Goal: Navigation & Orientation: Find specific page/section

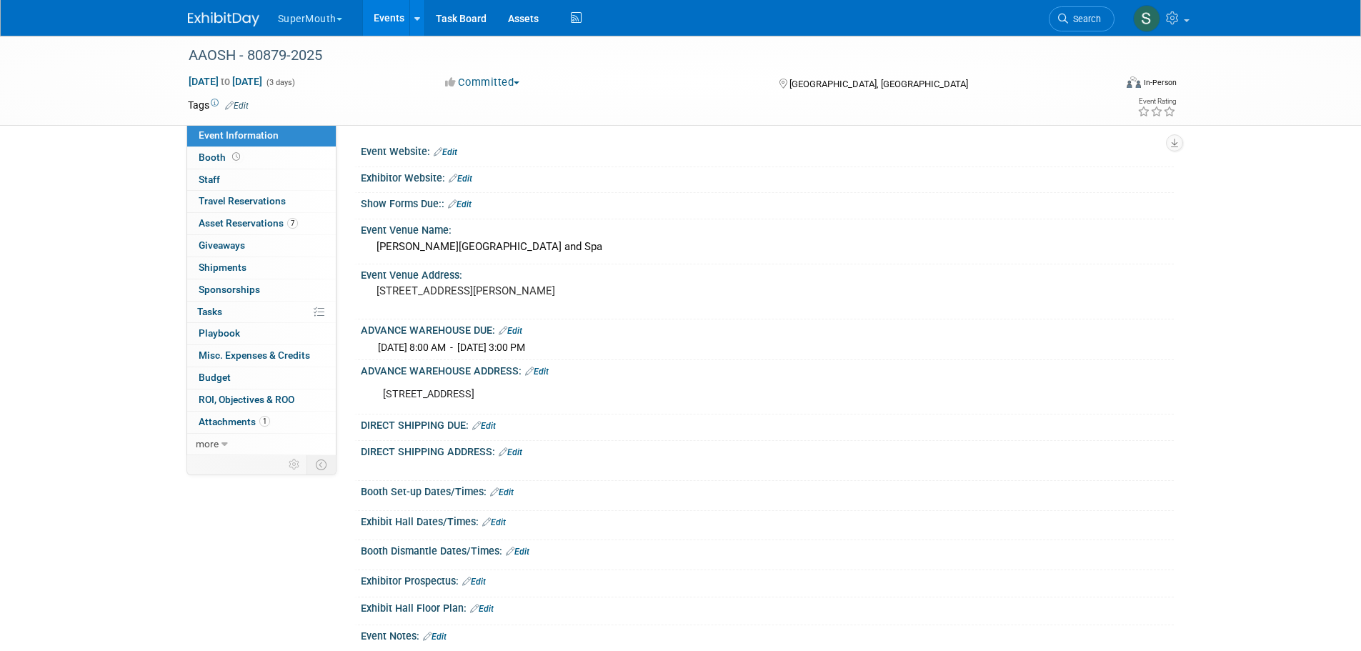
click at [313, 11] on button "SuperMouth" at bounding box center [318, 15] width 84 height 31
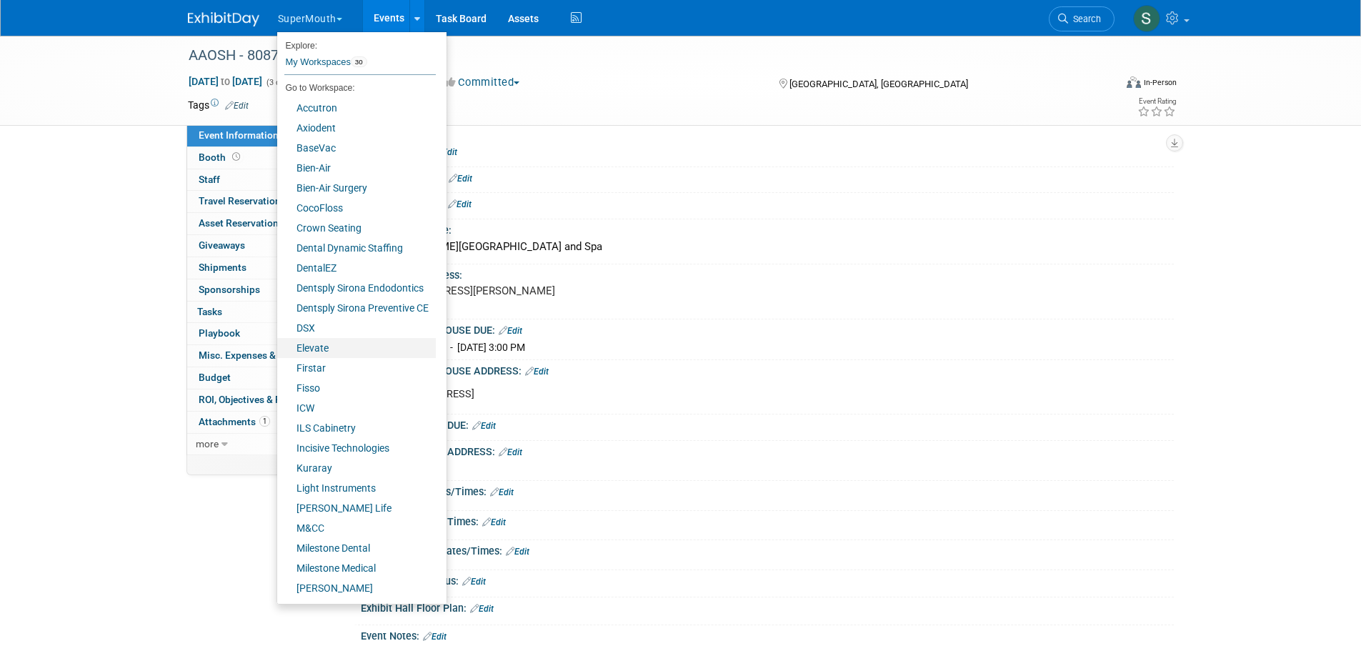
click at [324, 351] on link "Elevate" at bounding box center [356, 348] width 159 height 20
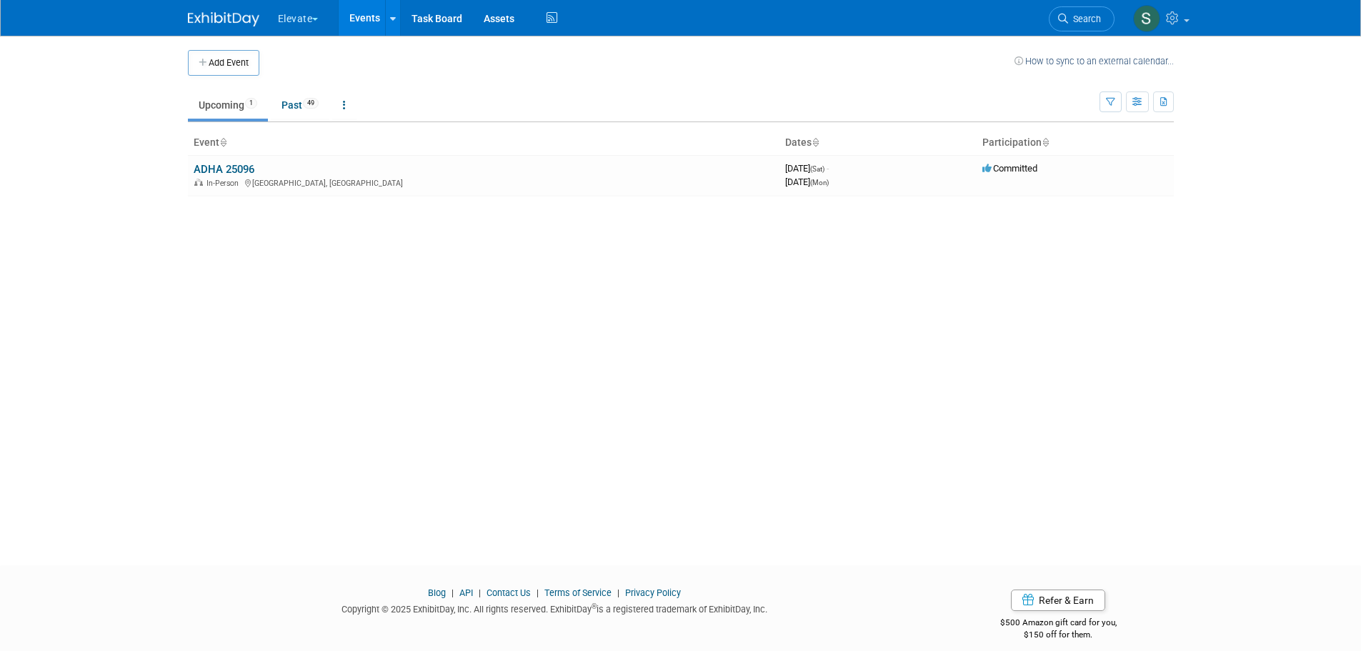
click at [237, 166] on link "ADHA 25096" at bounding box center [224, 169] width 61 height 13
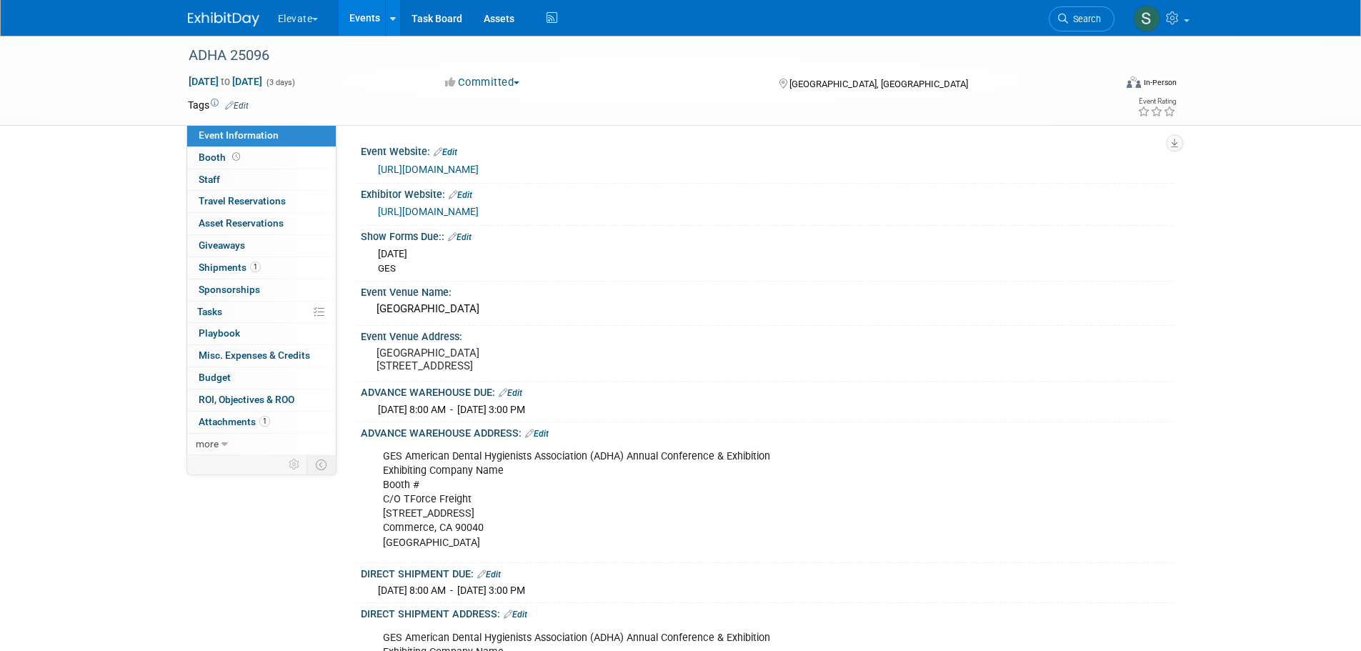
click at [104, 209] on div "ADHA 25096 [DATE] to [DATE] (3 days) [DATE] to [DATE] Committed Committed Consi…" at bounding box center [680, 564] width 1361 height 1057
